Goal: Check status

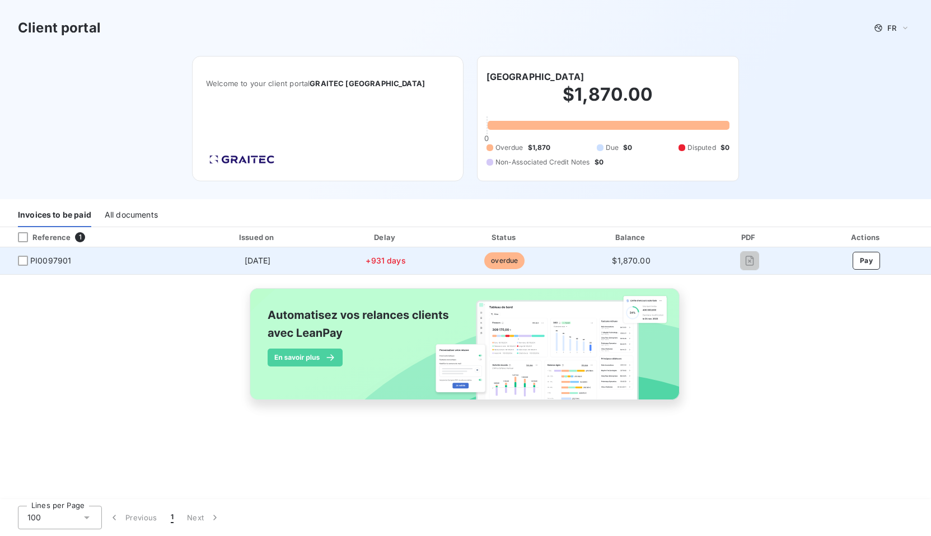
click at [36, 260] on span "PI0097901" at bounding box center [50, 260] width 41 height 11
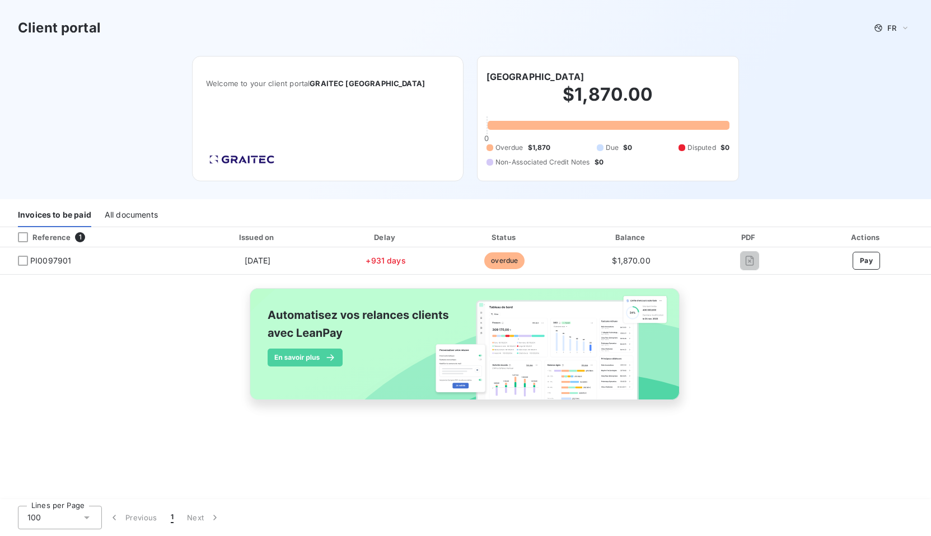
drag, startPoint x: 749, startPoint y: 263, endPoint x: 735, endPoint y: 370, distance: 108.4
click at [735, 370] on div "Reference 1 Issued on Delay Status Balance PDF Actions PI0097901 [DATE] +931 da…" at bounding box center [465, 326] width 931 height 199
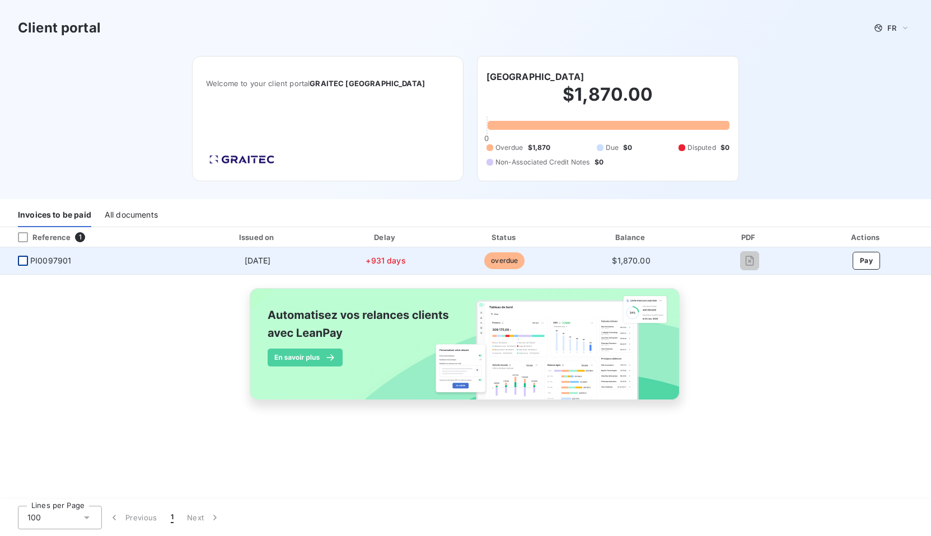
click at [20, 260] on div at bounding box center [23, 261] width 10 height 10
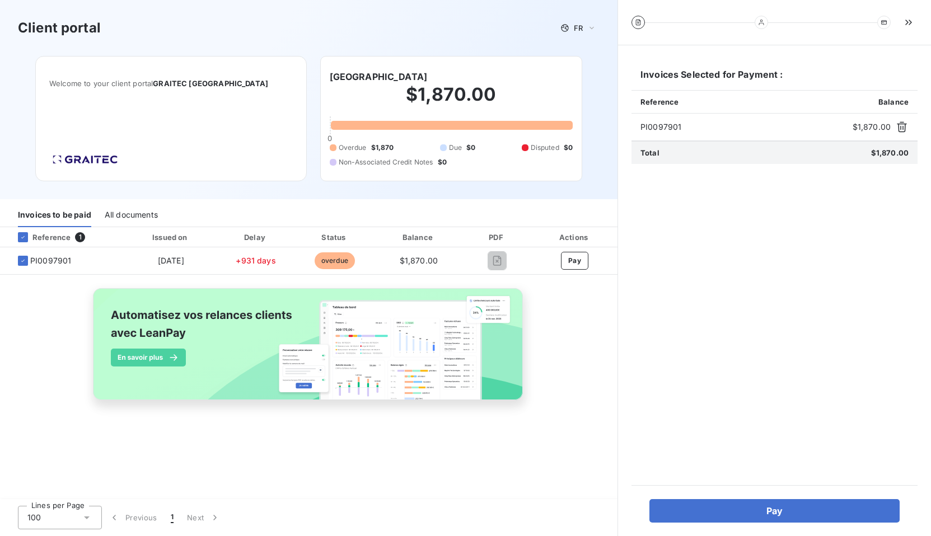
click at [118, 216] on div "All documents" at bounding box center [131, 216] width 53 height 24
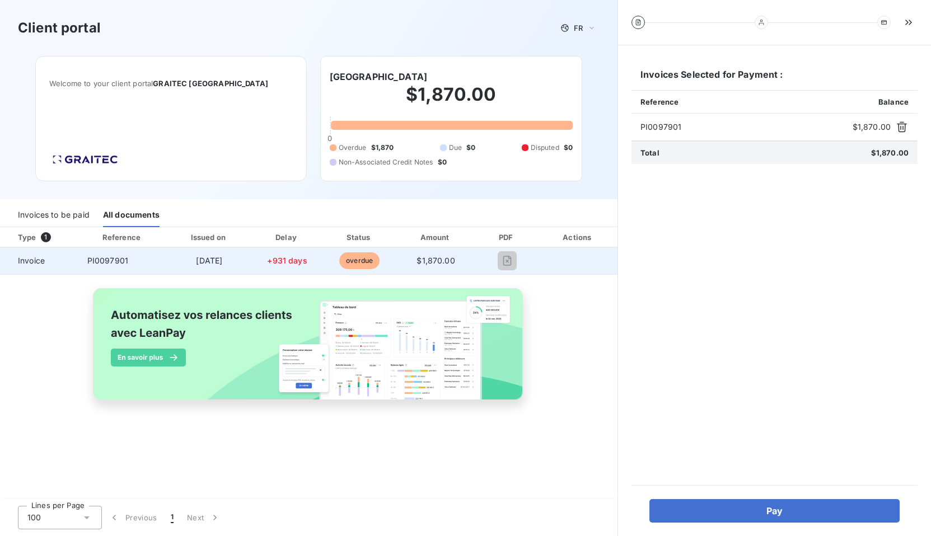
click at [105, 261] on span "PI0097901" at bounding box center [107, 261] width 41 height 10
click at [36, 261] on span "Invoice" at bounding box center [39, 260] width 60 height 11
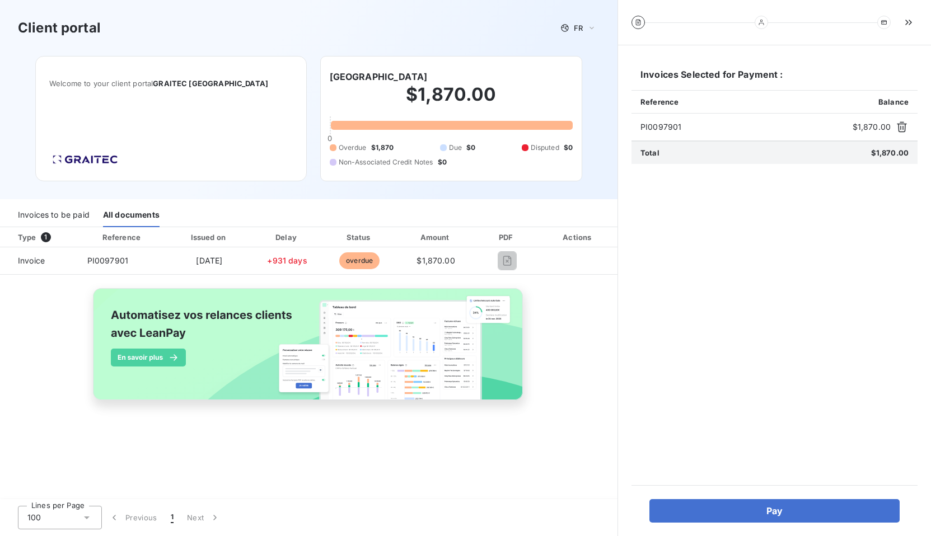
drag, startPoint x: 36, startPoint y: 261, endPoint x: 51, endPoint y: 310, distance: 51.5
click at [51, 310] on div "Type 1 Reference Issued on Delay Status Amount PDF Actions Invoice PI0097901 [D…" at bounding box center [308, 326] width 617 height 199
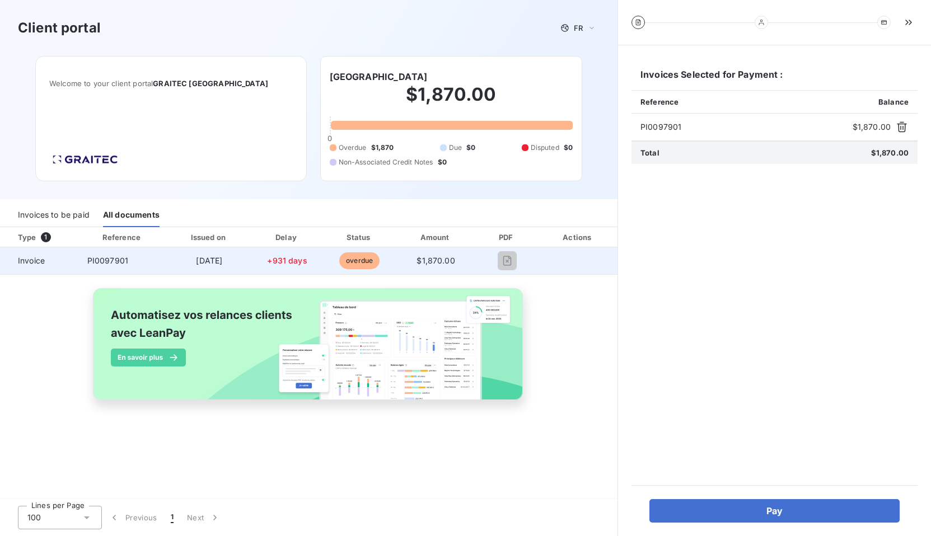
click at [288, 259] on span "+931 days" at bounding box center [287, 261] width 40 height 10
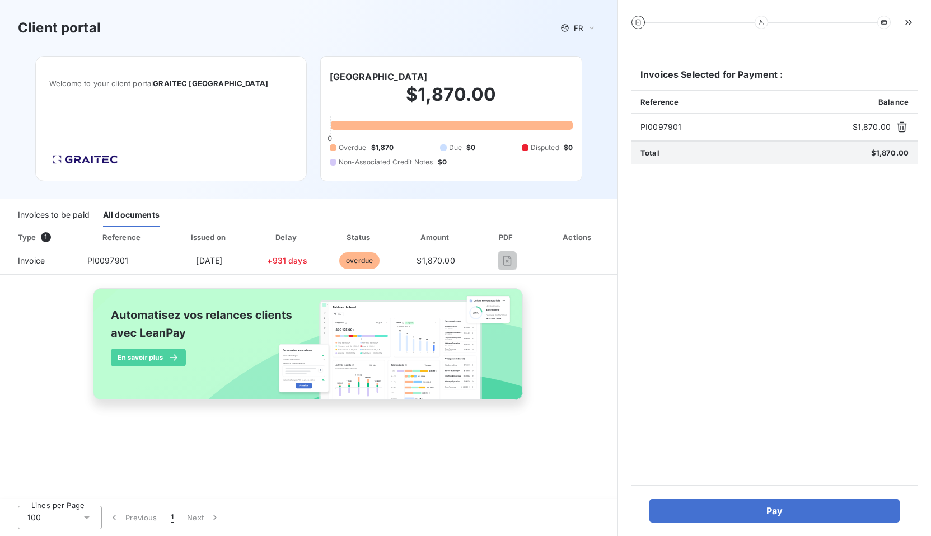
click at [564, 414] on div "Type 1 Reference Issued on Delay Status Amount PDF Actions Invoice PI0097901 [D…" at bounding box center [308, 326] width 617 height 199
